Goal: Information Seeking & Learning: Learn about a topic

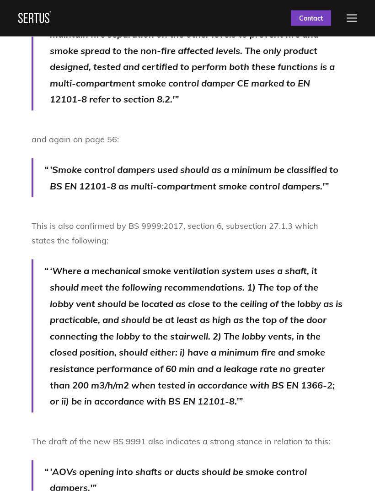
scroll to position [842, 0]
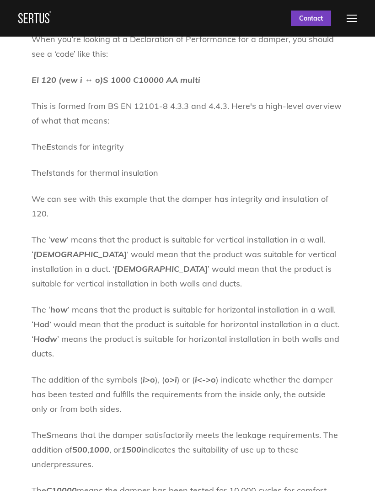
scroll to position [1398, 0]
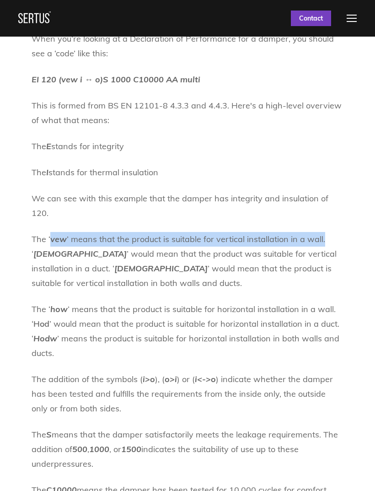
click at [127, 248] on icon "[DEMOGRAPHIC_DATA]" at bounding box center [79, 253] width 93 height 11
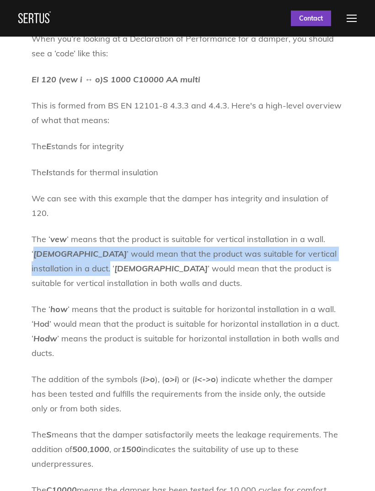
copy p "’ means that the product is suitable for vertical installation in a wall. ‘ Ved…"
click at [114, 263] on icon "[DEMOGRAPHIC_DATA]" at bounding box center [160, 268] width 93 height 11
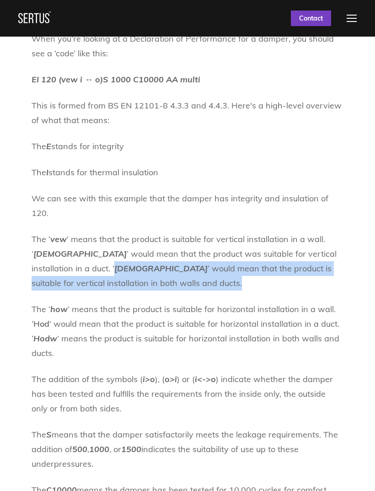
copy p "’ would mean that the product was suitable for vertical installation in a duct.…"
click at [69, 302] on p "The ‘ how ’ means that the product is suitable for horizontal installation in a…" at bounding box center [188, 331] width 312 height 59
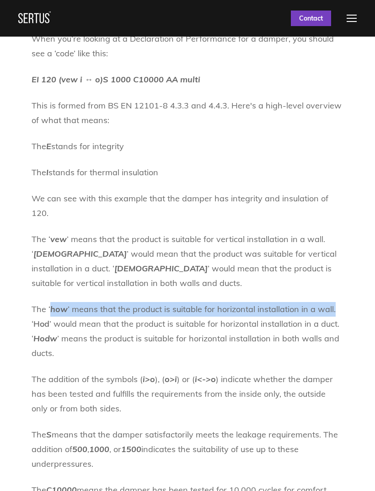
copy p "The ‘ how ’ means that the product is suitable for horizontal installation in a…"
click at [52, 302] on p "The ‘ how ’ means that the product is suitable for horizontal installation in a…" at bounding box center [188, 331] width 312 height 59
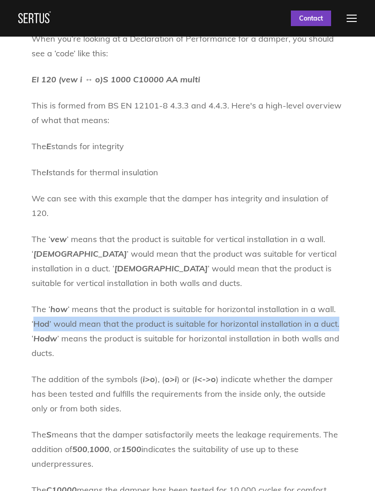
copy p "’ means that the product is suitable for horizontal installation in a wall. ‘ H…"
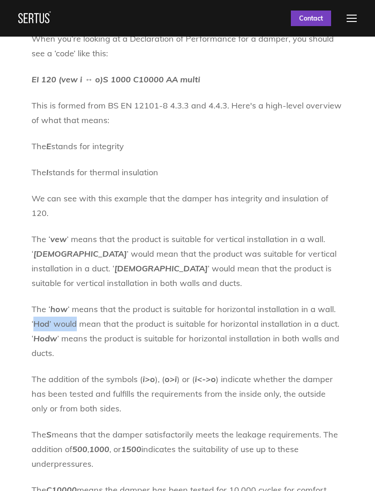
click at [50, 333] on icon "Hodw" at bounding box center [45, 338] width 24 height 11
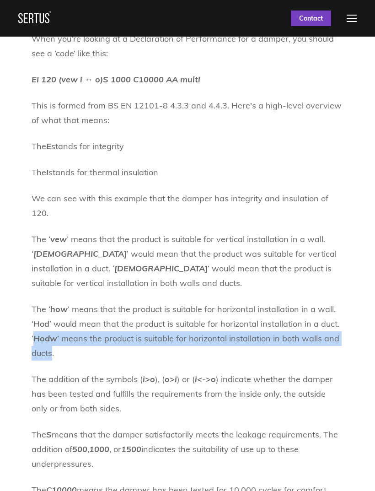
copy p "’ would mean that the product is suitable for horizontal installation in a duct…"
click at [80, 0] on nav "Products & Services Resources Systems Case Studies Who We Are Support Contact U…" at bounding box center [187, 18] width 338 height 37
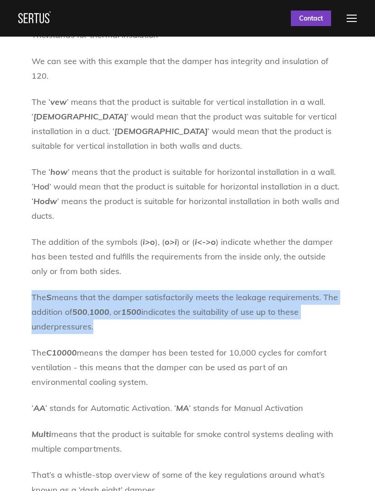
scroll to position [1537, 0]
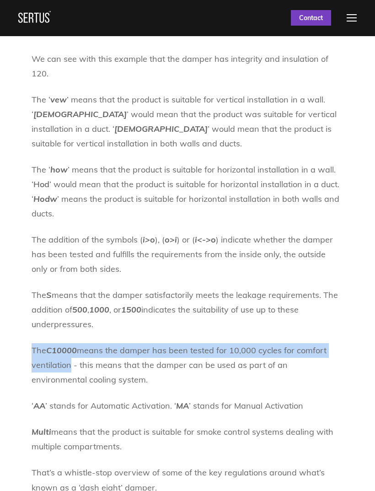
copy p "The C10000 means the damper has been tested for 10,000 cycles for comfort venti…"
click at [90, 1] on nav "Products & Services Resources Systems Case Studies Who We Are Support Contact U…" at bounding box center [187, 18] width 338 height 37
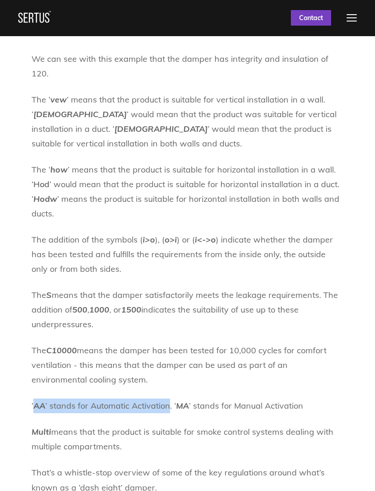
click at [194, 399] on p "‘ AA ’ stands for Automatic Activation. ‘ MA ’ stands for Manual Activation" at bounding box center [188, 406] width 312 height 15
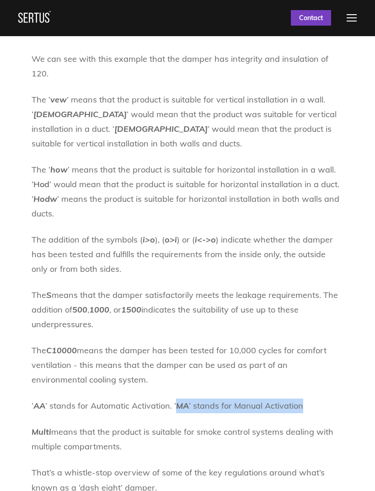
copy p "’ stands for Automatic Activation. ‘ MA ’ stands for Manual Activation"
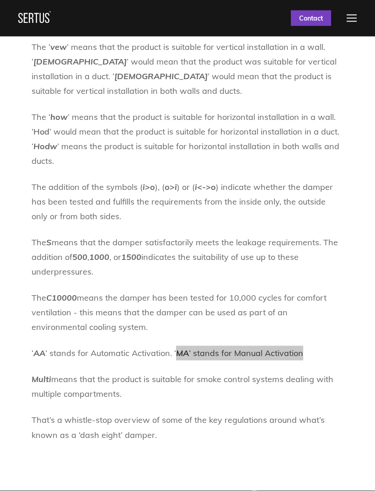
scroll to position [1589, 0]
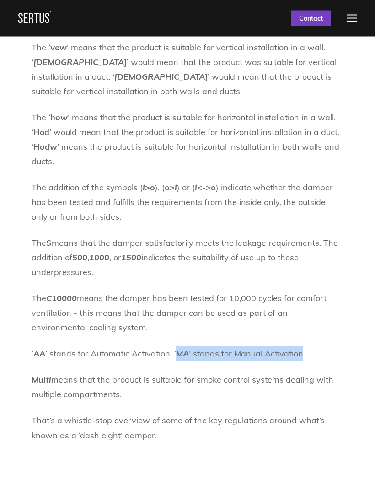
click at [333, 346] on p "‘ AA ’ stands for Automatic Activation. ‘ MA ’ stands for Manual Activation" at bounding box center [188, 353] width 312 height 15
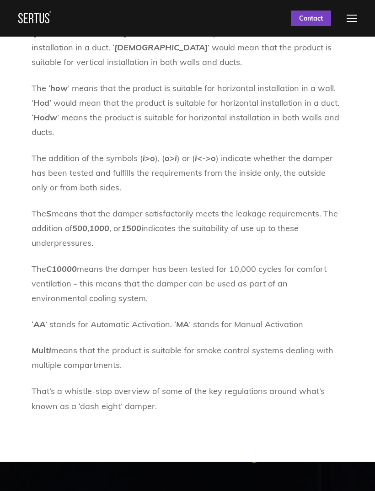
scroll to position [1619, 0]
